Goal: Task Accomplishment & Management: Use online tool/utility

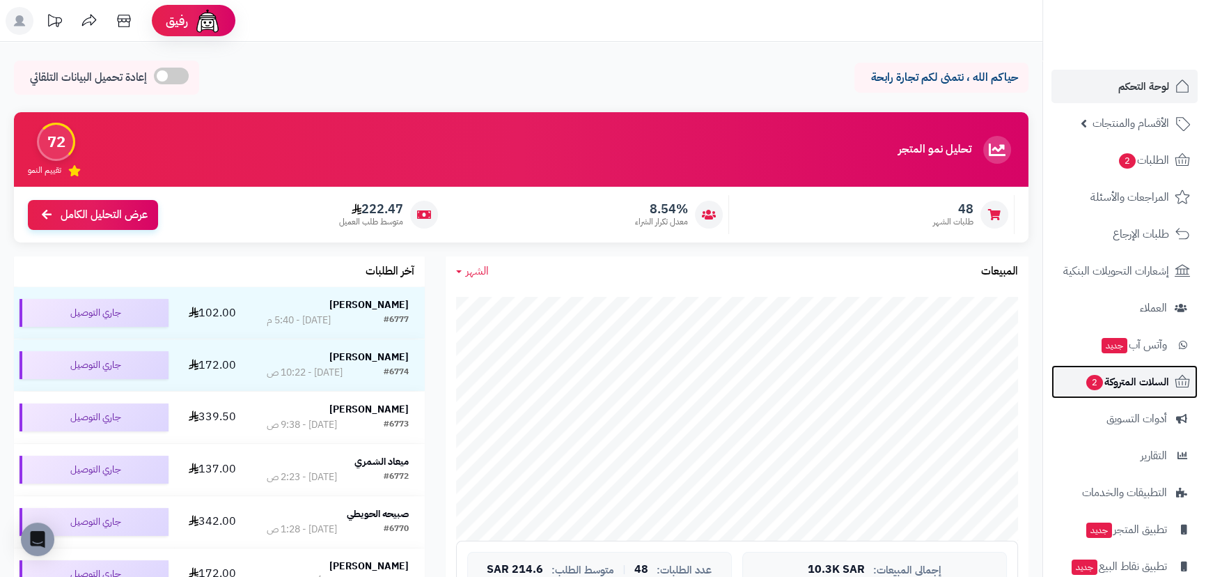
click at [1117, 397] on link "السلات المتروكة 2" at bounding box center [1125, 381] width 146 height 33
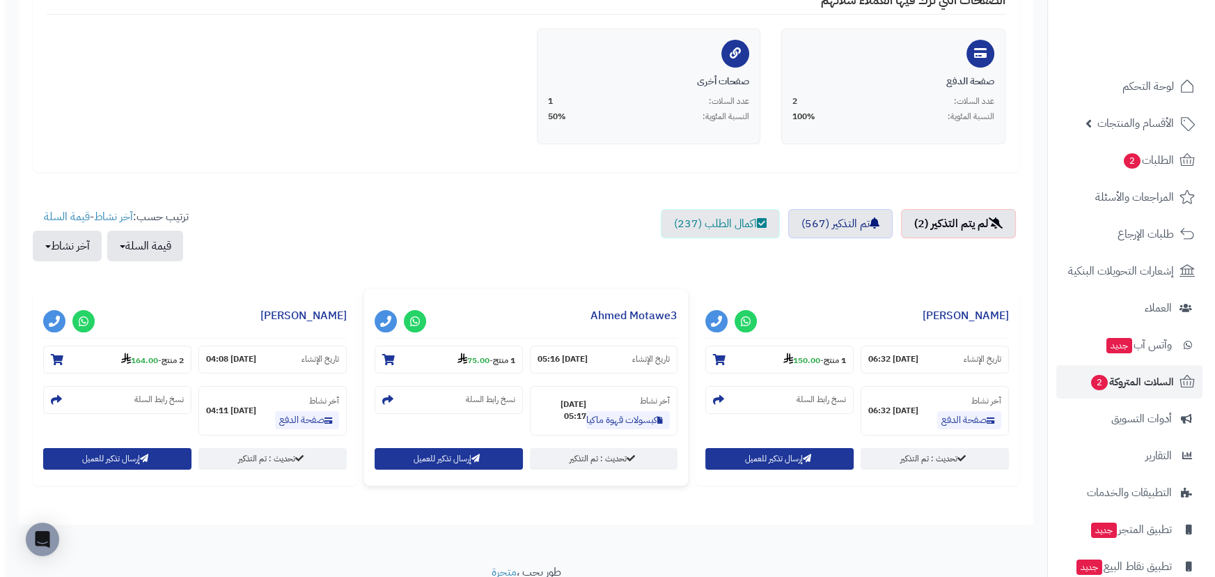
scroll to position [316, 0]
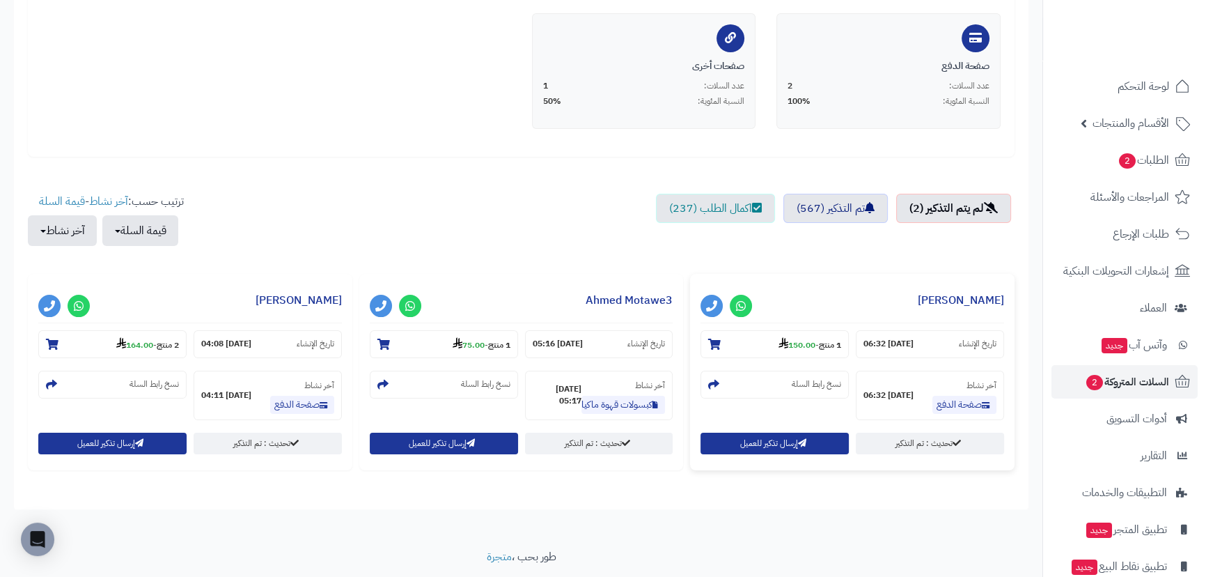
click at [752, 453] on div "إرسال تذكير للعميل" at bounding box center [775, 444] width 148 height 22
click at [759, 448] on button "إرسال تذكير للعميل" at bounding box center [775, 443] width 148 height 22
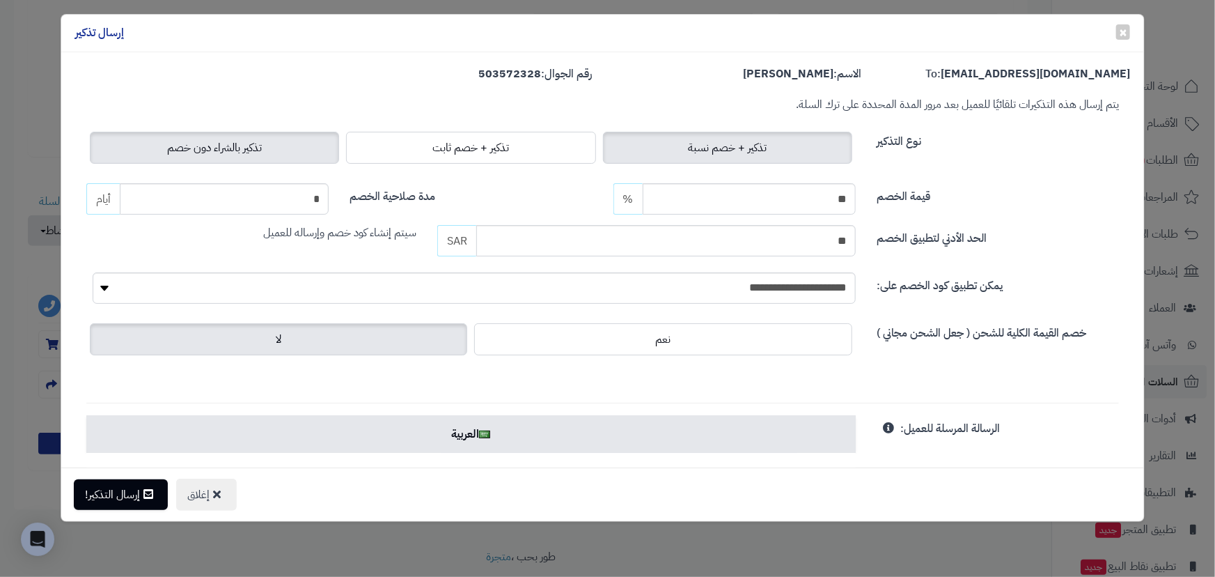
click at [211, 147] on span "تذكير بالشراء دون خصم" at bounding box center [214, 147] width 95 height 17
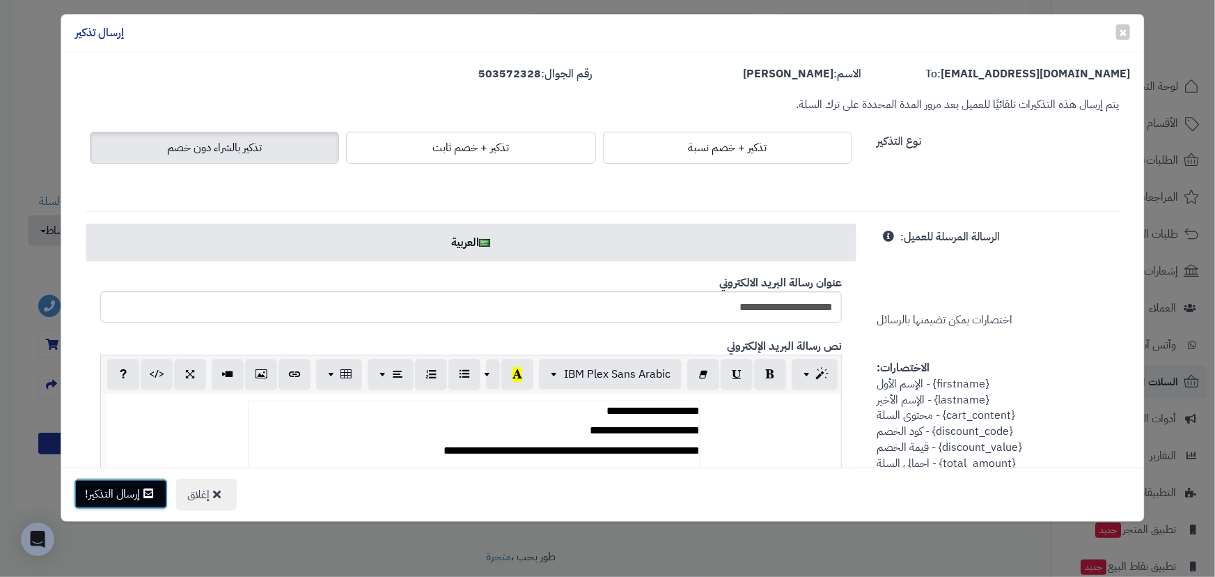
click at [139, 508] on div "إغلاق إرسال التذكير!" at bounding box center [603, 494] width 1084 height 54
click at [139, 502] on button "إرسال التذكير!" at bounding box center [121, 494] width 94 height 31
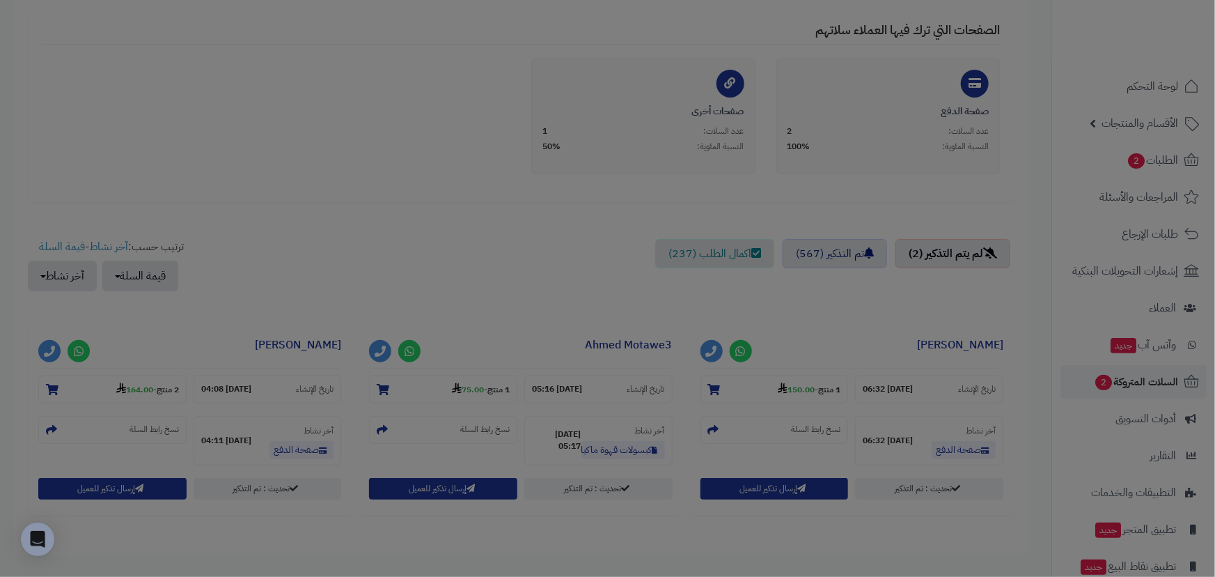
scroll to position [362, 0]
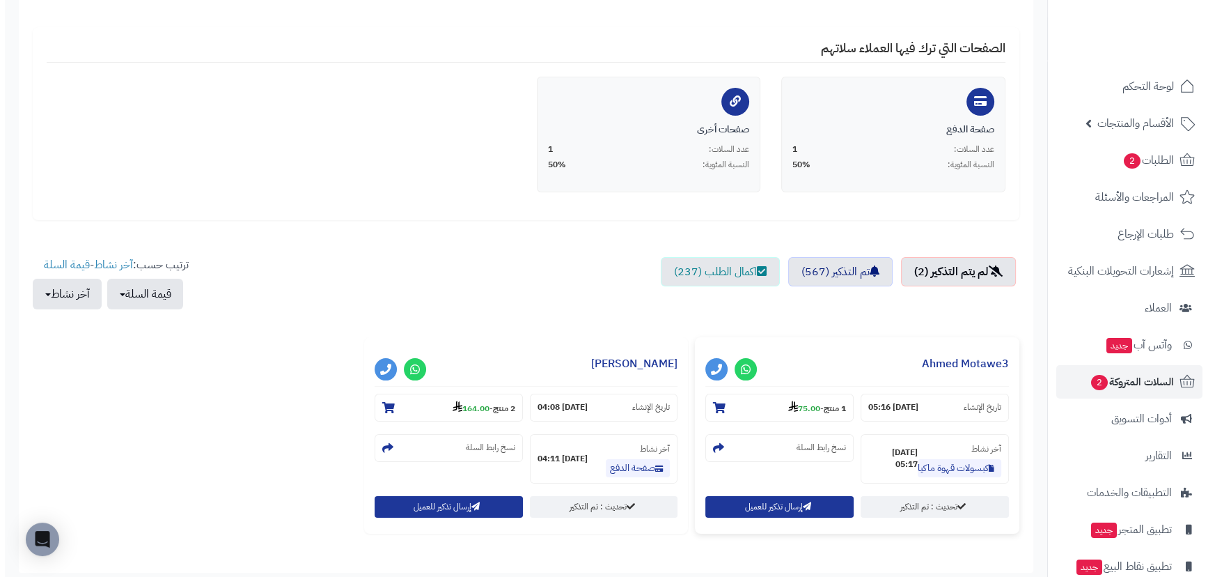
scroll to position [357, 0]
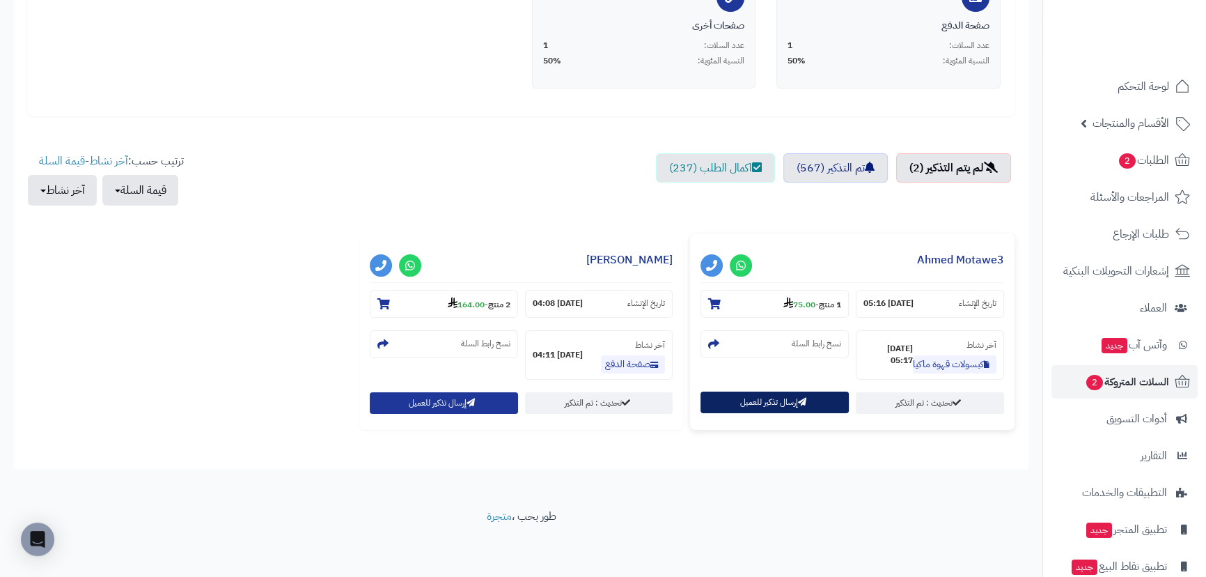
click at [730, 402] on button "إرسال تذكير للعميل" at bounding box center [775, 402] width 148 height 22
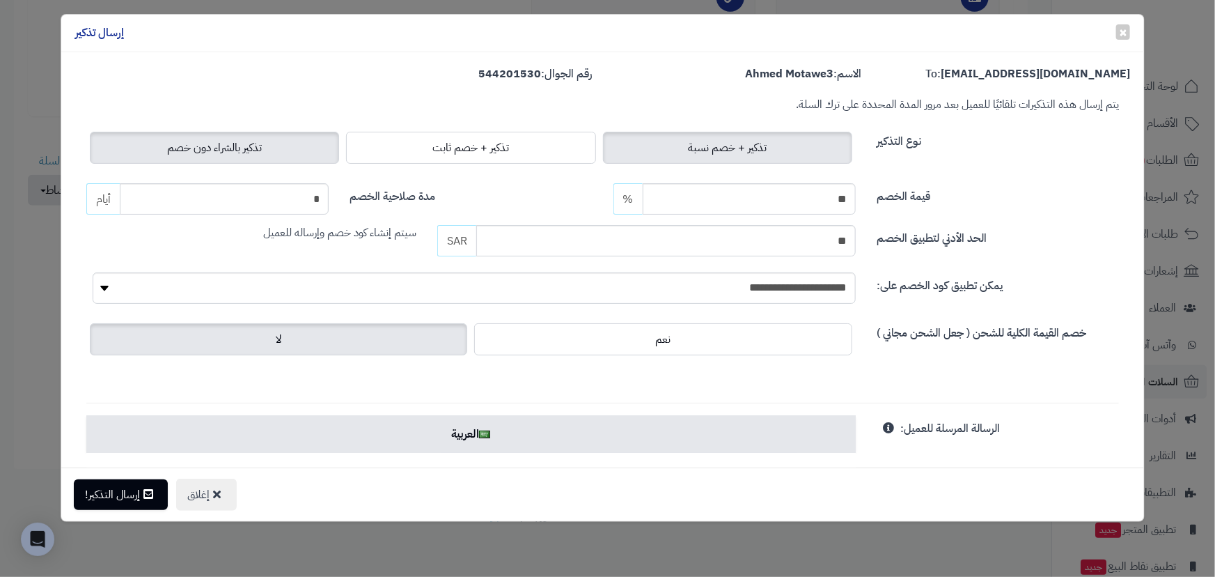
click at [231, 143] on span "تذكير بالشراء دون خصم" at bounding box center [214, 147] width 95 height 17
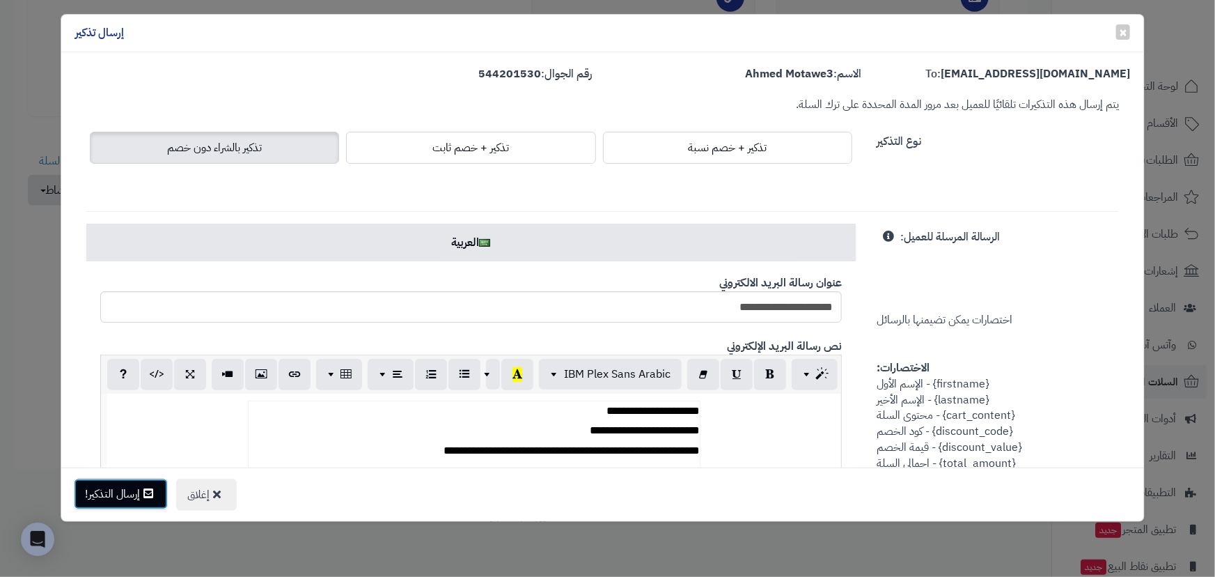
click at [122, 494] on button "إرسال التذكير!" at bounding box center [121, 494] width 94 height 31
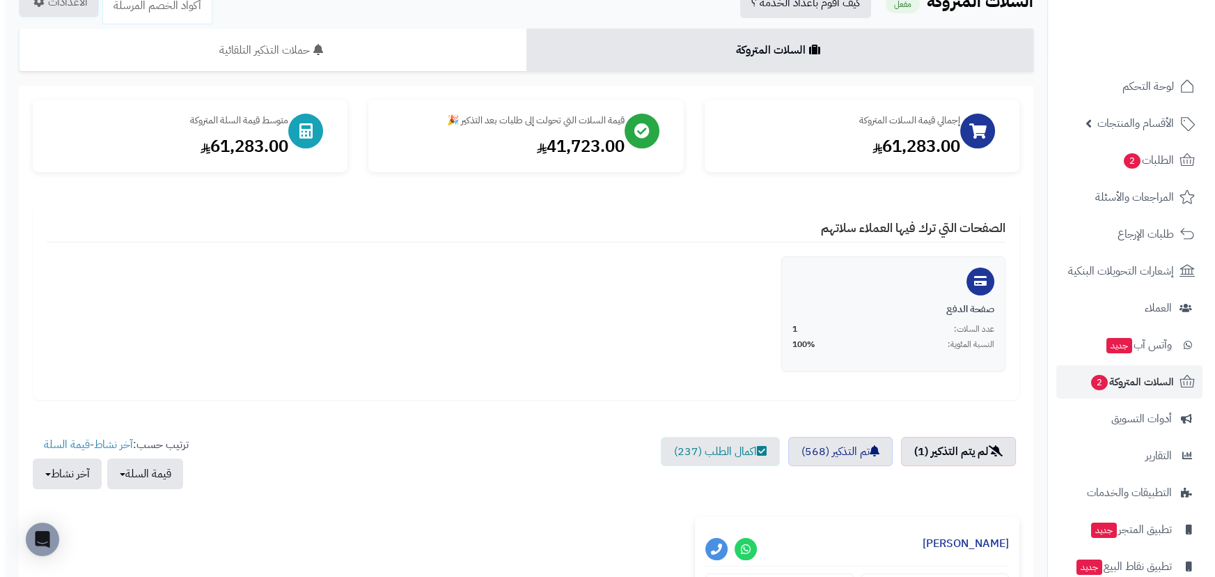
scroll to position [253, 0]
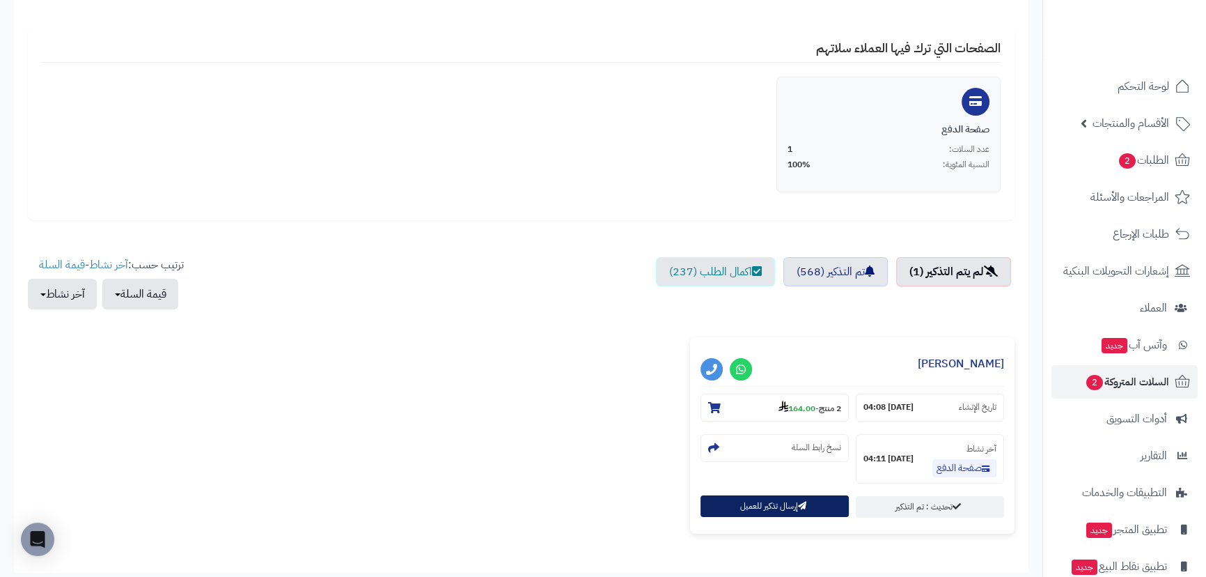
click at [763, 499] on button "إرسال تذكير للعميل" at bounding box center [775, 506] width 148 height 22
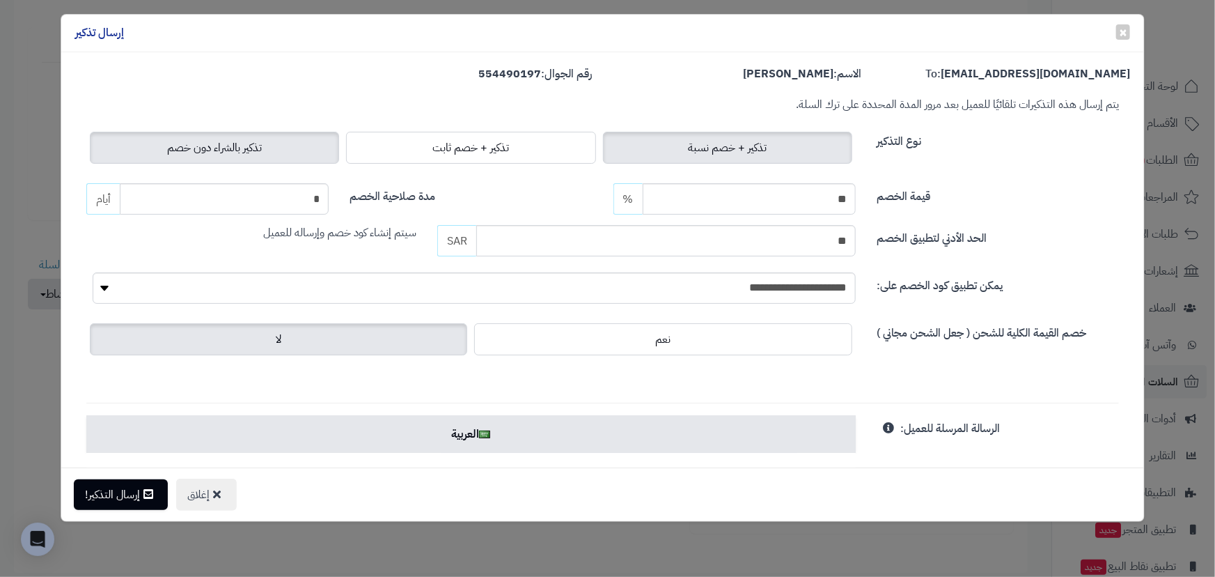
click at [217, 157] on label "تذكير بالشراء دون خصم" at bounding box center [214, 148] width 249 height 32
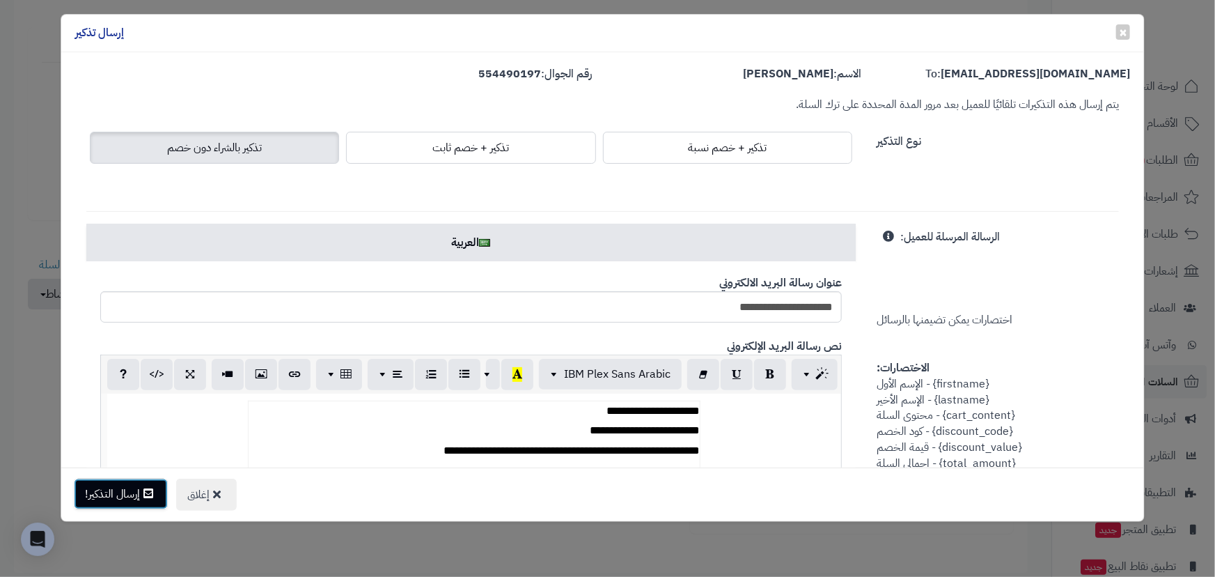
click at [116, 493] on button "إرسال التذكير!" at bounding box center [121, 494] width 94 height 31
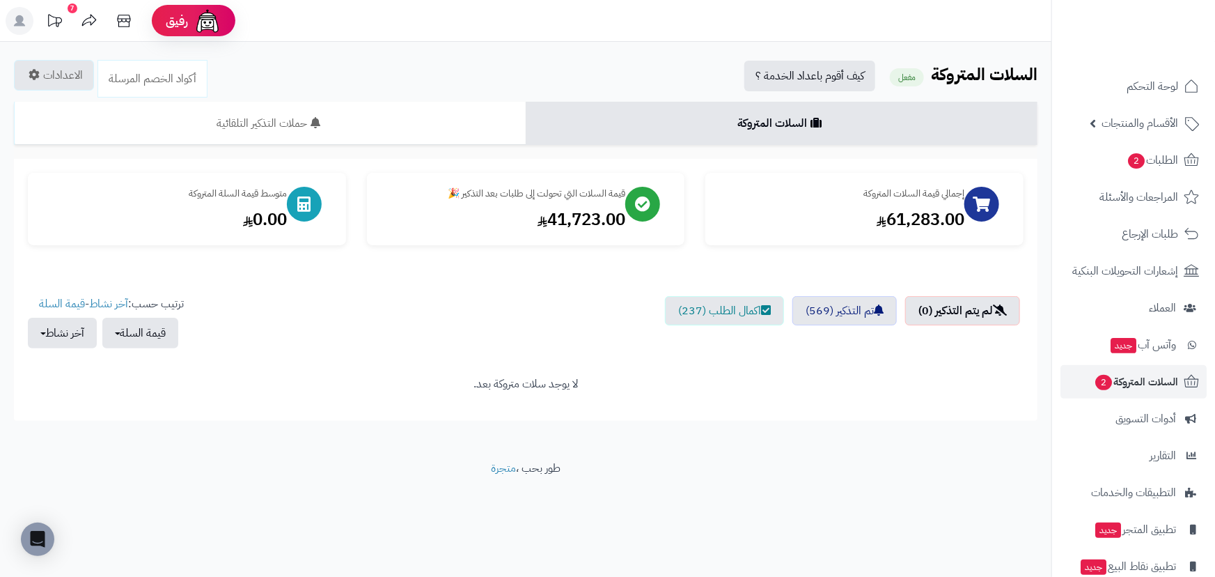
click at [1170, 103] on ul "لوحة التحكم الأقسام والمنتجات المنتجات الأقسام الماركات مواصفات المنتجات مواصفا…" at bounding box center [1133, 345] width 163 height 550
click at [1161, 83] on span "لوحة التحكم" at bounding box center [1153, 87] width 51 height 20
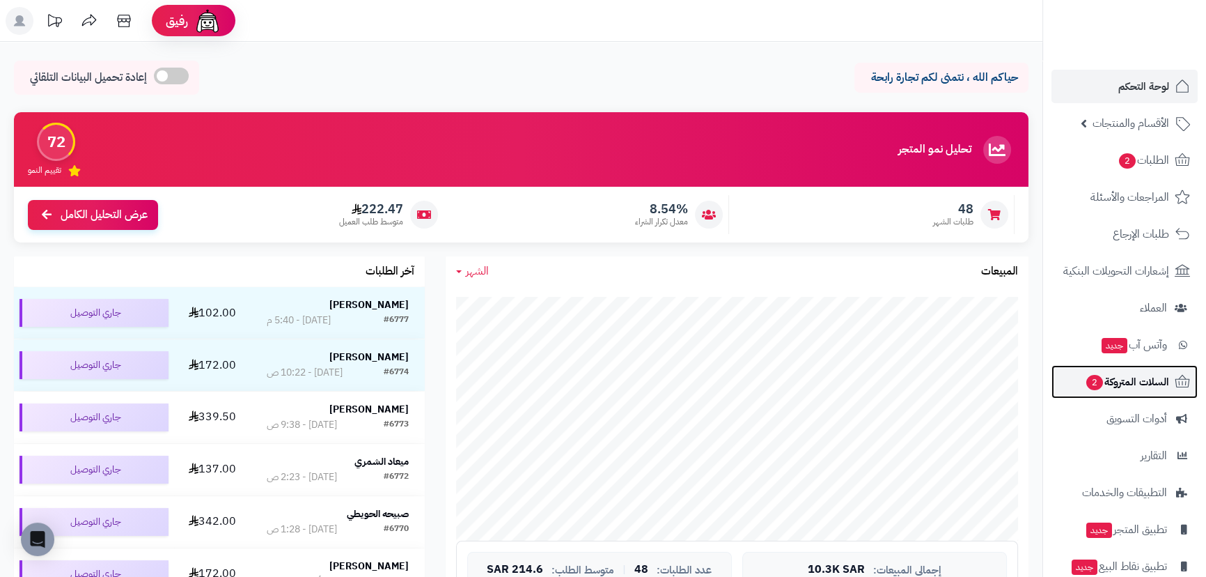
click at [1138, 394] on link "السلات المتروكة 2" at bounding box center [1125, 381] width 146 height 33
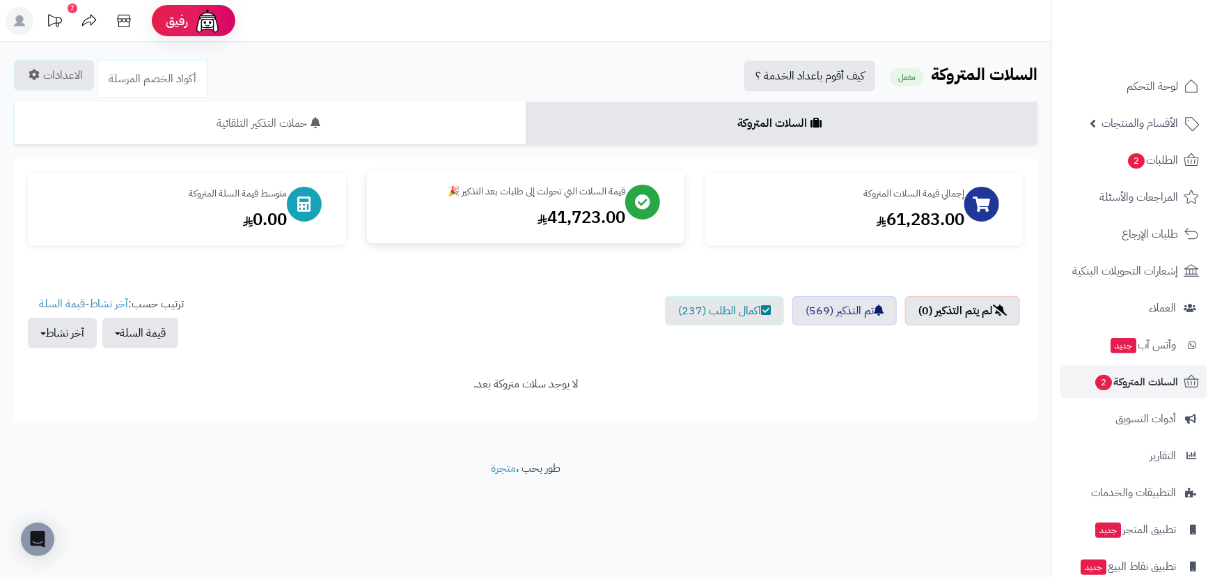
click at [580, 226] on div "41,723.00" at bounding box center [503, 217] width 245 height 24
click at [895, 243] on div "إجمالي قيمة السلات المتروكة 61,283.00" at bounding box center [865, 207] width 318 height 72
click at [906, 220] on div "61,283.00" at bounding box center [842, 217] width 245 height 24
drag, startPoint x: 253, startPoint y: 200, endPoint x: 263, endPoint y: 193, distance: 12.6
click at [254, 200] on div "متوسط قيمة السلة المتروكة 0.00" at bounding box center [164, 207] width 245 height 45
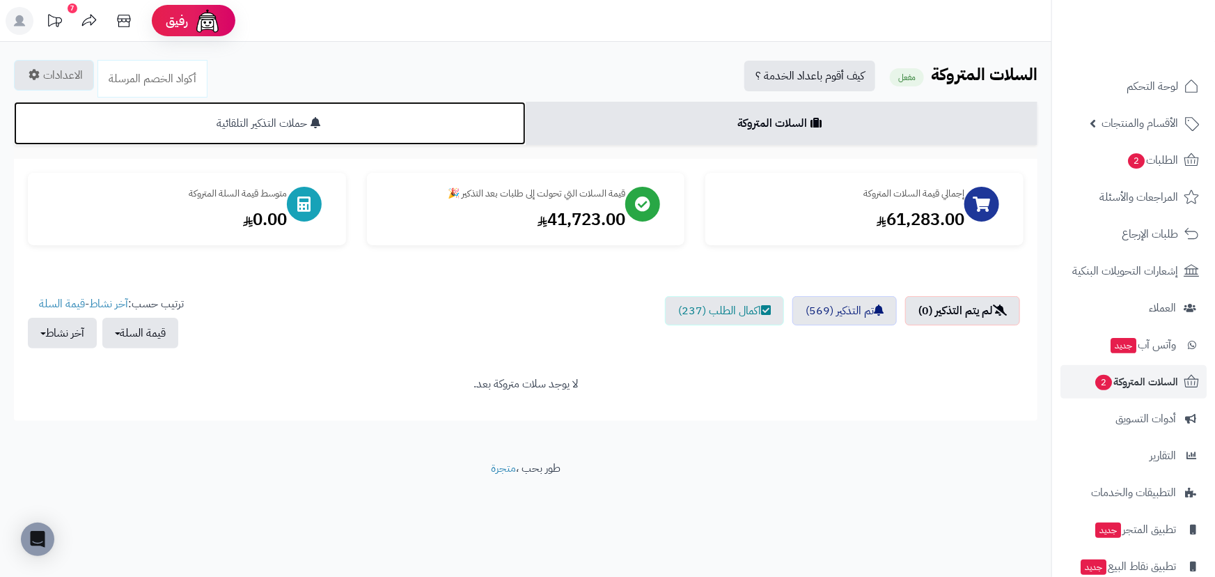
click at [272, 120] on link "حملات التذكير التلقائية" at bounding box center [270, 123] width 512 height 43
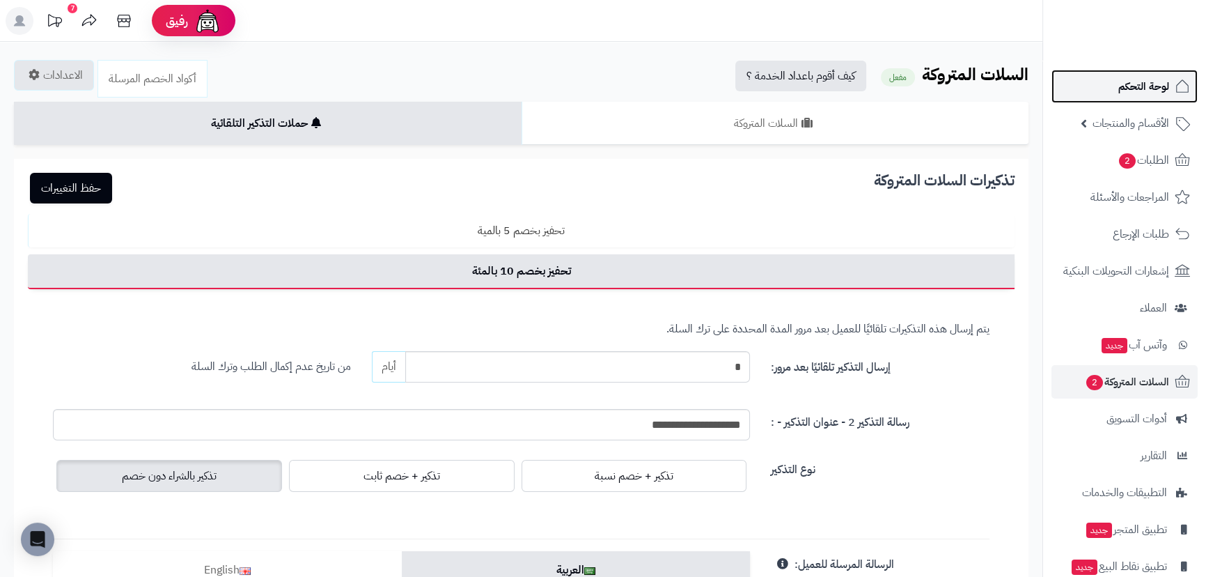
click at [1153, 92] on span "لوحة التحكم" at bounding box center [1144, 87] width 51 height 20
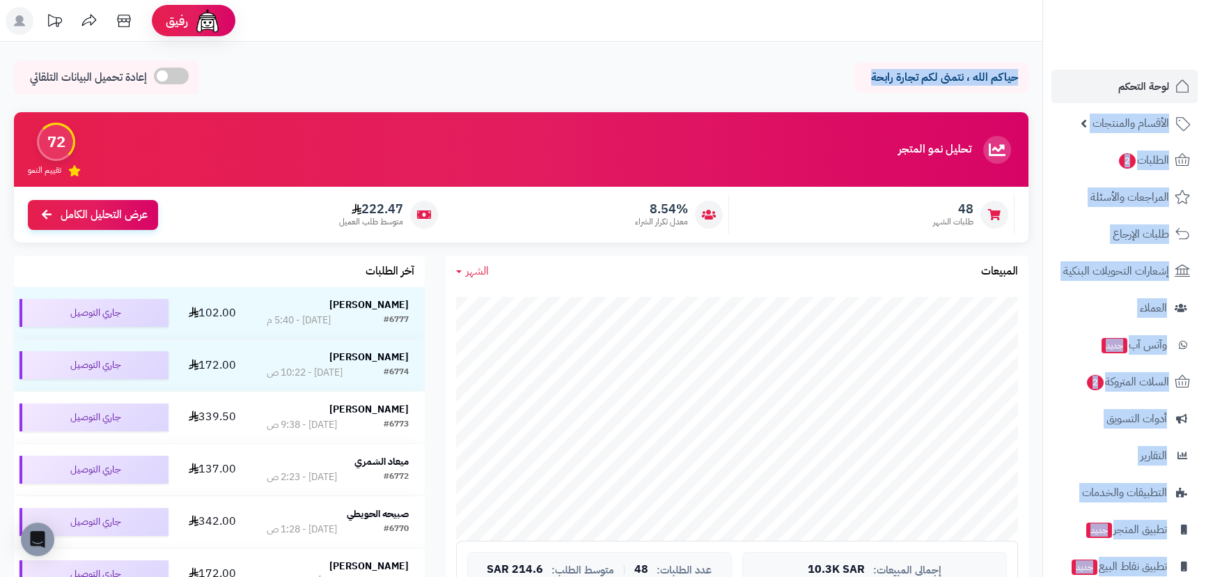
drag, startPoint x: 865, startPoint y: 79, endPoint x: 1133, endPoint y: 111, distance: 269.4
click at [928, 98] on div "حياكم الله ، نتمنى لكم تجارة رابحة إعادة تحميل البيانات التلقائي" at bounding box center [521, 81] width 1015 height 41
